Goal: Task Accomplishment & Management: Use online tool/utility

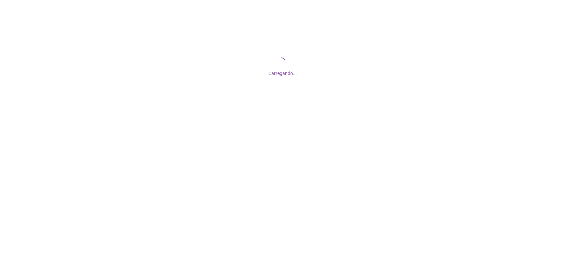
click at [238, 175] on div at bounding box center [282, 134] width 565 height 268
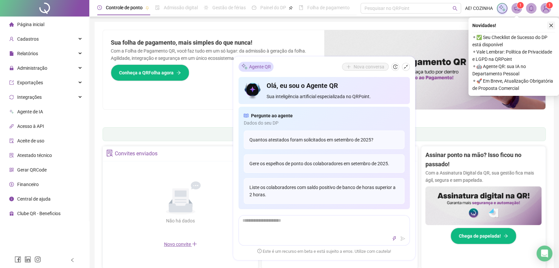
click at [551, 26] on icon "close" at bounding box center [552, 26] width 4 height 4
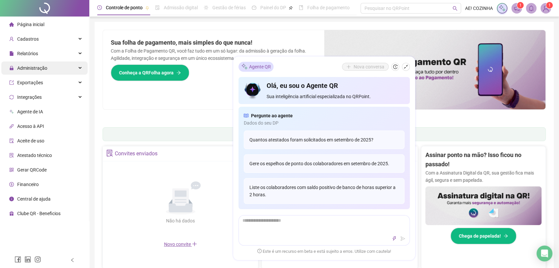
click at [35, 68] on span "Administração" at bounding box center [32, 68] width 30 height 5
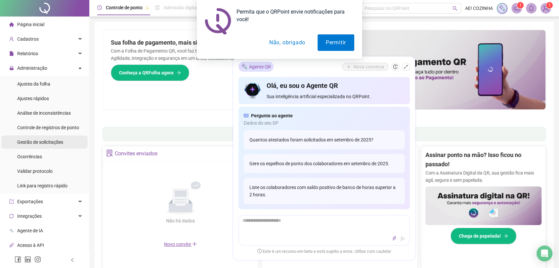
click at [32, 142] on span "Gestão de solicitações" at bounding box center [40, 142] width 46 height 5
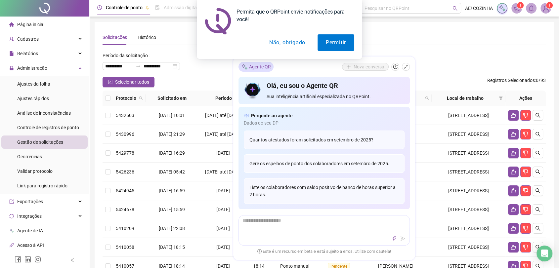
click at [293, 44] on button "Não, obrigado" at bounding box center [287, 42] width 53 height 17
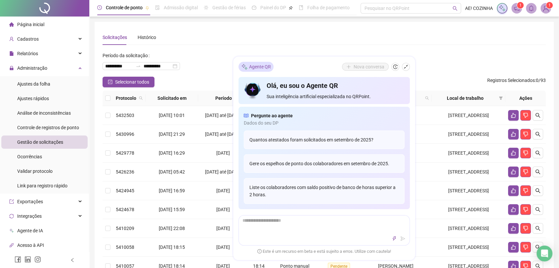
click at [302, 40] on div "Solicitações Histórico" at bounding box center [324, 37] width 443 height 15
click at [200, 77] on div "Selecionar todos Registros Selecionados : 0 / 93" at bounding box center [324, 82] width 443 height 11
click at [259, 68] on div "Agente QR" at bounding box center [256, 67] width 35 height 10
click at [399, 67] on button "button" at bounding box center [395, 67] width 8 height 8
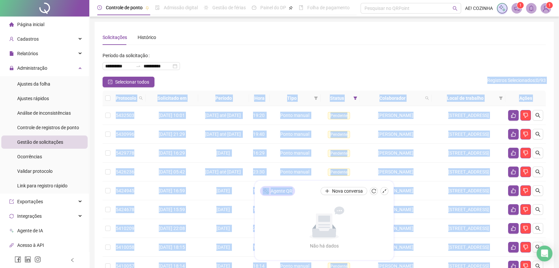
drag, startPoint x: 311, startPoint y: 189, endPoint x: 409, endPoint y: 81, distance: 145.2
click at [409, 81] on div "**********" at bounding box center [324, 233] width 470 height 467
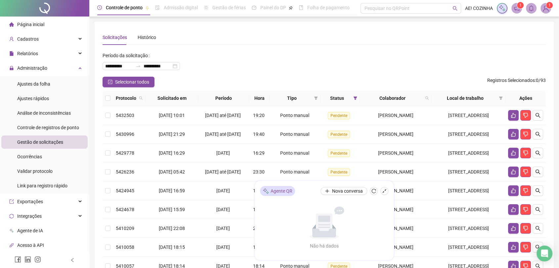
click at [365, 227] on div "Agente QR Nova conversa Não há dados Não há dados" at bounding box center [324, 220] width 139 height 79
click at [324, 247] on div "Não há dados" at bounding box center [324, 246] width 61 height 7
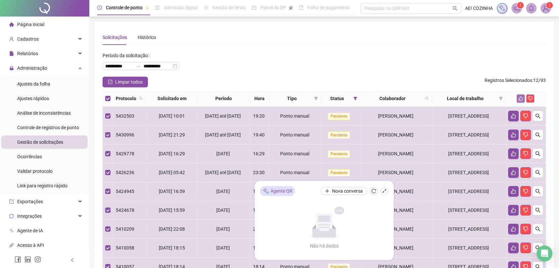
click at [520, 97] on icon "like" at bounding box center [521, 98] width 5 height 5
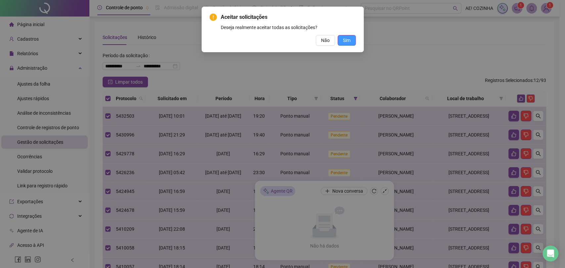
click at [344, 40] on span "Sim" at bounding box center [347, 40] width 8 height 7
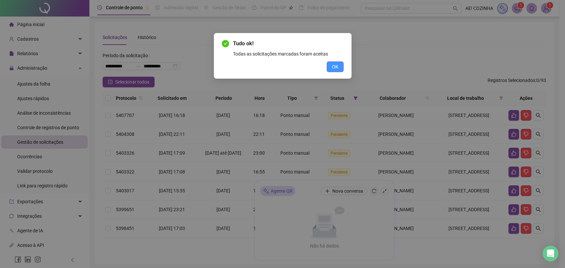
click at [331, 69] on button "OK" at bounding box center [335, 67] width 17 height 11
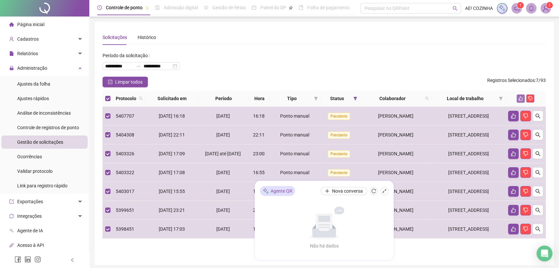
click at [519, 96] on icon "like" at bounding box center [521, 98] width 5 height 5
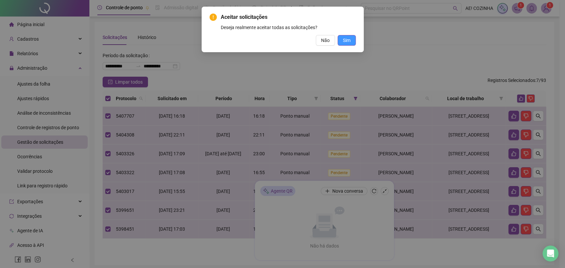
click at [351, 42] on button "Sim" at bounding box center [347, 40] width 18 height 11
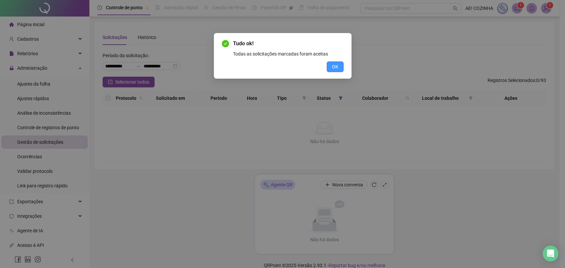
click at [337, 65] on span "OK" at bounding box center [335, 66] width 6 height 7
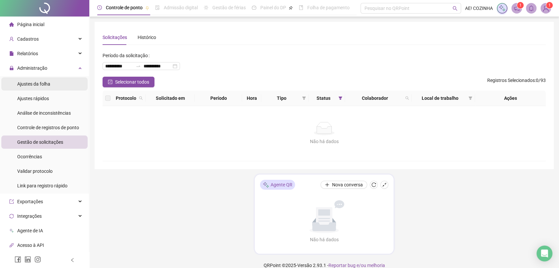
click at [26, 82] on span "Ajustes da folha" at bounding box center [33, 83] width 33 height 5
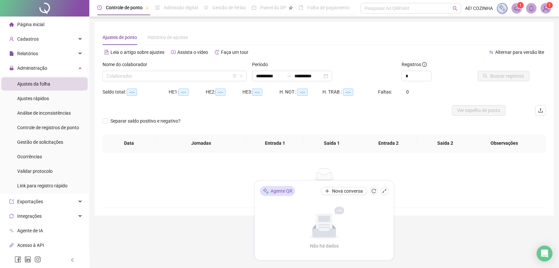
type input "**********"
click at [29, 67] on span "Administração" at bounding box center [32, 68] width 30 height 5
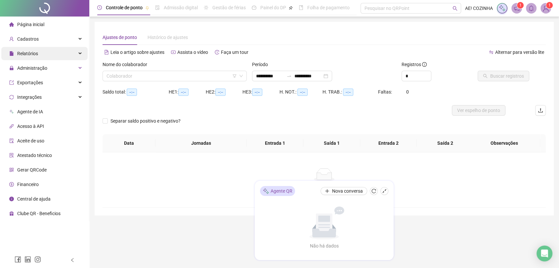
click at [30, 55] on span "Relatórios" at bounding box center [27, 53] width 21 height 5
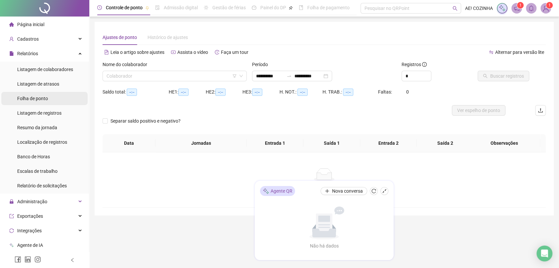
click at [34, 101] on span "Folha de ponto" at bounding box center [32, 98] width 31 height 5
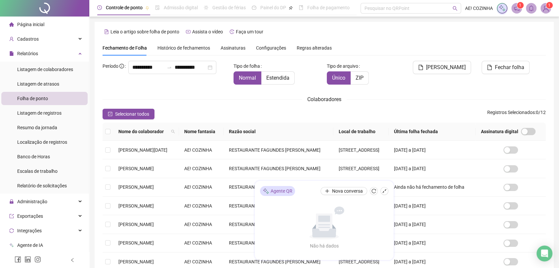
scroll to position [1, 0]
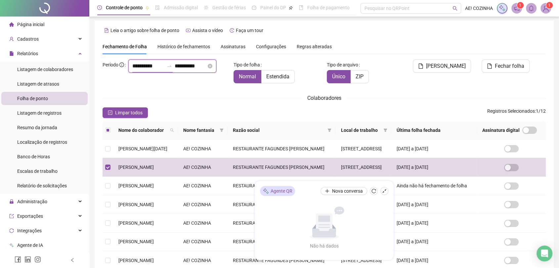
click at [132, 70] on input "**********" at bounding box center [148, 66] width 32 height 8
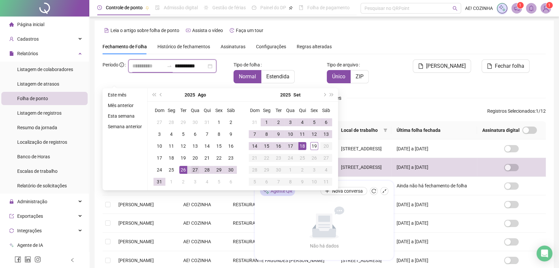
type input "**********"
click at [194, 170] on div "27" at bounding box center [195, 170] width 8 height 8
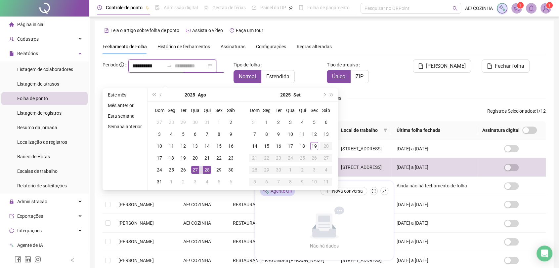
type input "**********"
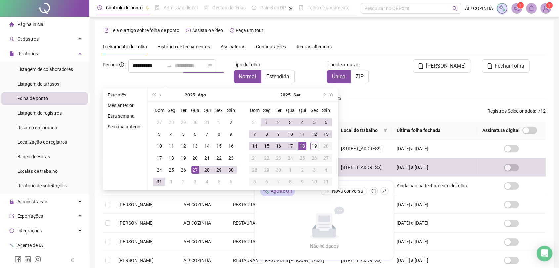
click at [302, 146] on div "18" at bounding box center [302, 146] width 8 height 8
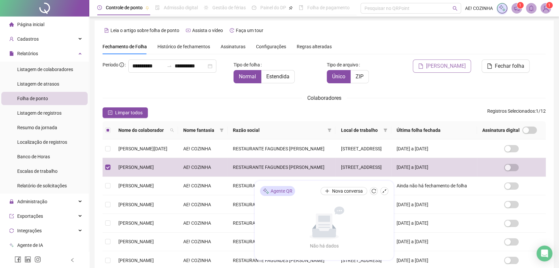
click at [455, 65] on span "[PERSON_NAME]" at bounding box center [446, 66] width 40 height 8
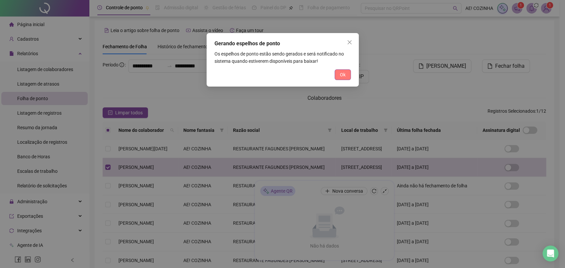
click at [345, 77] on button "Ok" at bounding box center [343, 74] width 16 height 11
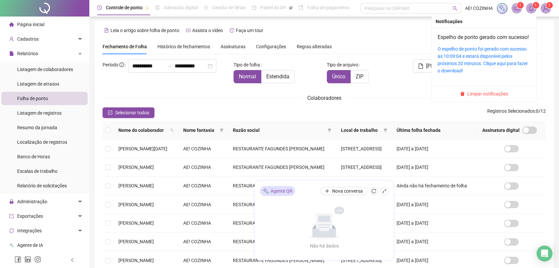
click at [532, 5] on icon "bell" at bounding box center [531, 8] width 6 height 6
click at [476, 62] on link "O espelho de ponto foi gerado com sucesso às 10:09:04 e estará disponível pelos…" at bounding box center [483, 59] width 90 height 27
